Goal: Information Seeking & Learning: Learn about a topic

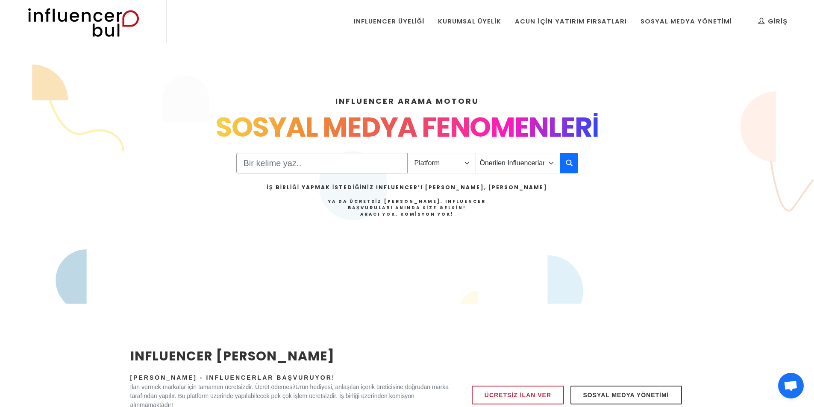
click at [369, 161] on input "Search" at bounding box center [321, 163] width 171 height 21
type input "KOMİK"
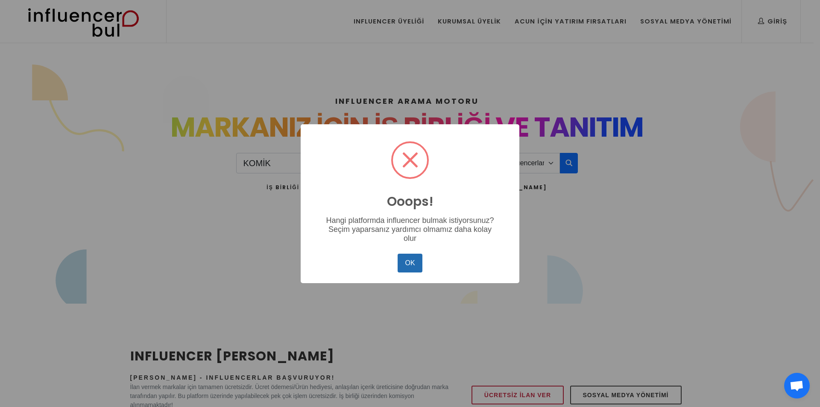
click at [405, 265] on button "OK" at bounding box center [410, 263] width 25 height 19
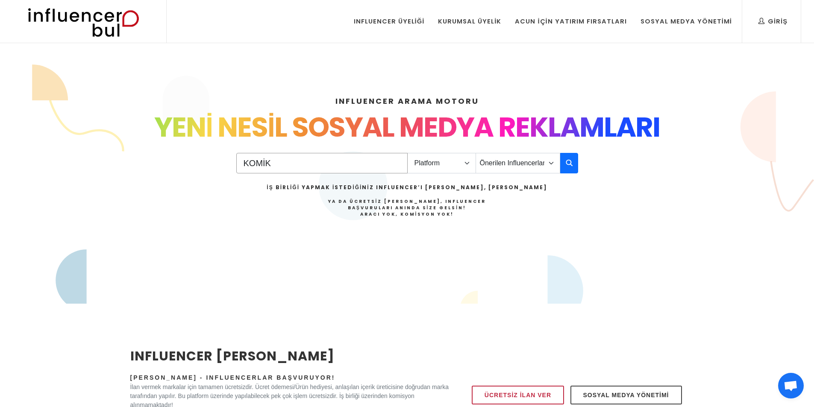
click at [396, 160] on input "KOMİK" at bounding box center [321, 163] width 171 height 21
click at [467, 163] on select "Platform Instagram Facebook Youtube Tiktok Twitter Twitch" at bounding box center [441, 163] width 69 height 21
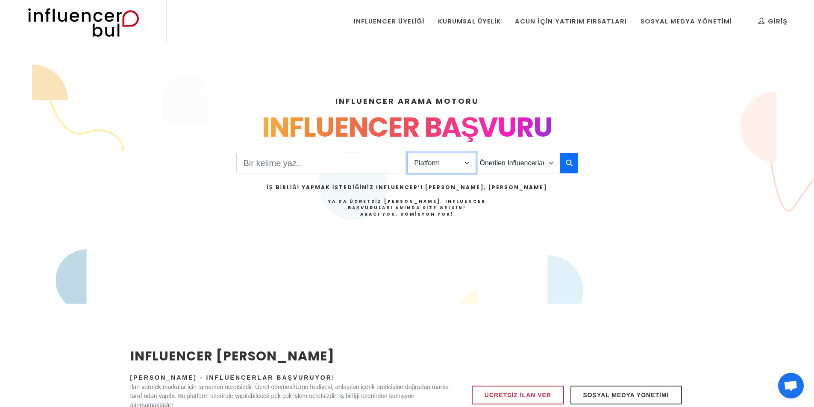
select select "1"
click at [407, 153] on select "Platform Instagram Facebook Youtube Tiktok Twitter Twitch" at bounding box center [441, 163] width 69 height 21
click at [323, 163] on input "Search" at bounding box center [321, 163] width 171 height 21
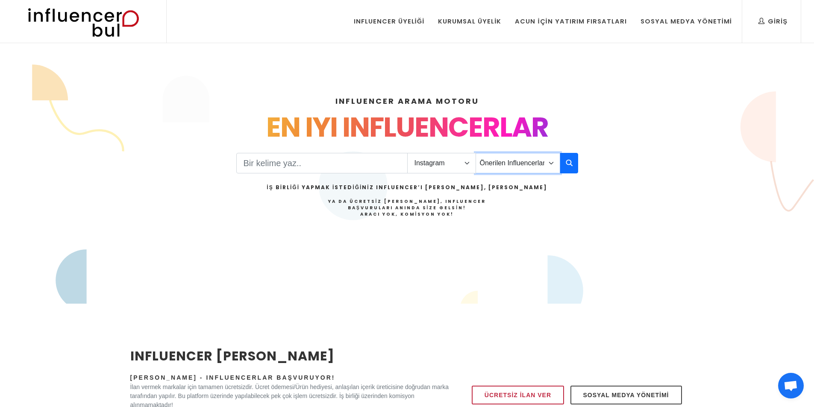
click at [554, 159] on select "Önerilen Influencerlar Aile & Çocuk & Ebeveyn Alışveriş & Giyim & Aksesuar Arab…" at bounding box center [518, 163] width 85 height 21
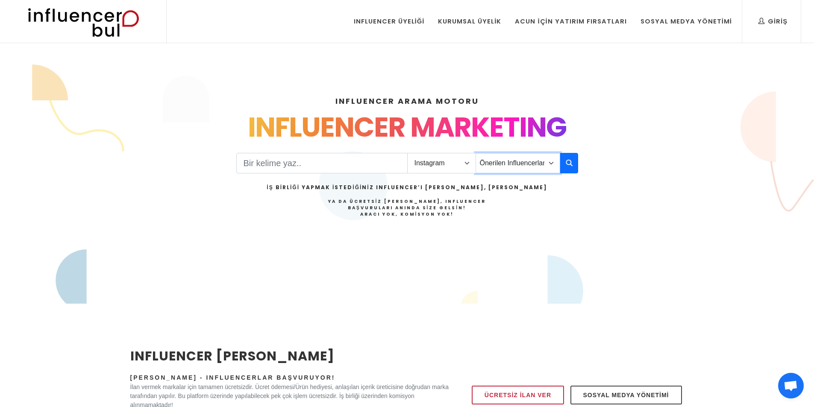
select select "24"
click at [476, 153] on select "Önerilen Influencerlar Aile & Çocuk & Ebeveyn Alışveriş & Giyim & Aksesuar Arab…" at bounding box center [518, 163] width 85 height 21
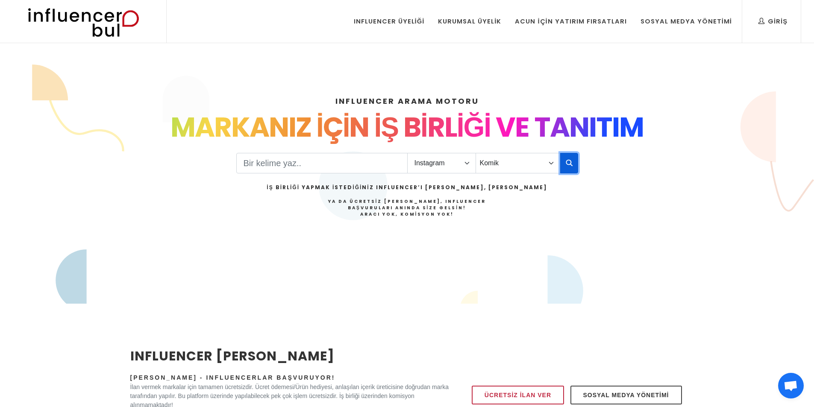
click at [570, 167] on icon "button" at bounding box center [569, 163] width 7 height 10
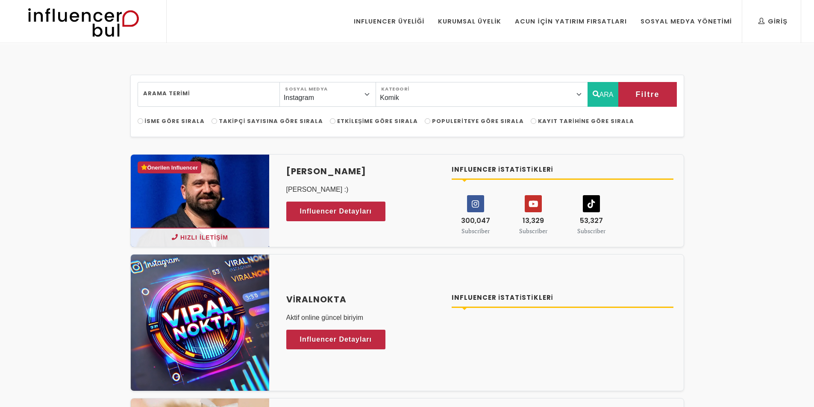
select select "24"
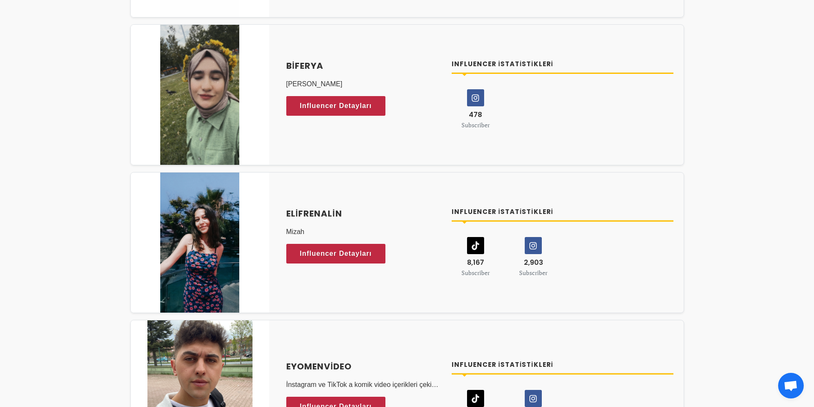
scroll to position [4144, 0]
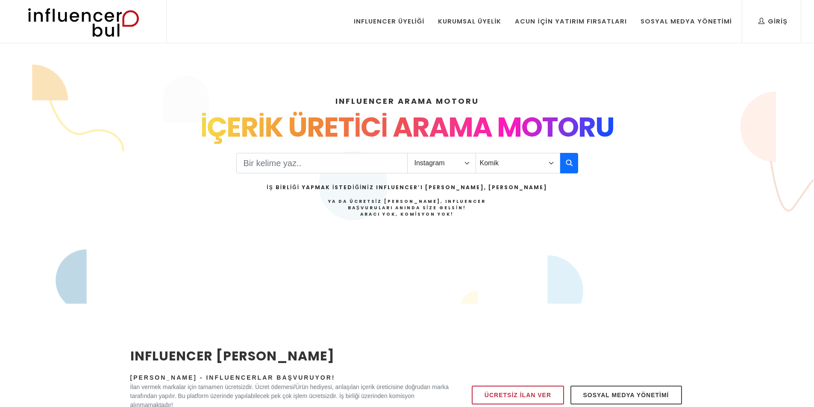
select select "1"
select select "24"
